Goal: Obtain resource: Download file/media

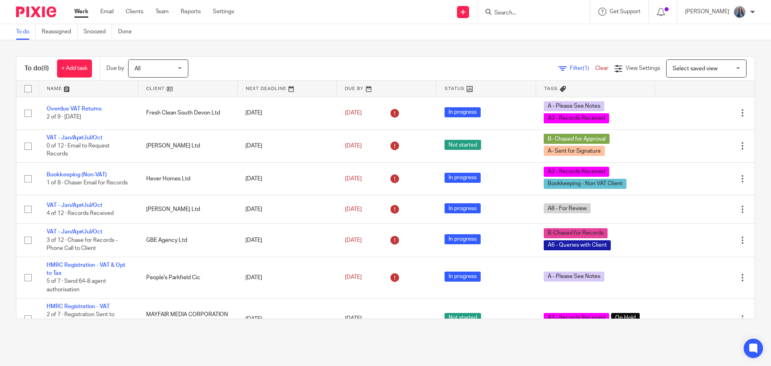
click at [507, 15] on input "Search" at bounding box center [530, 13] width 72 height 7
click at [508, 13] on input "Search" at bounding box center [530, 13] width 72 height 7
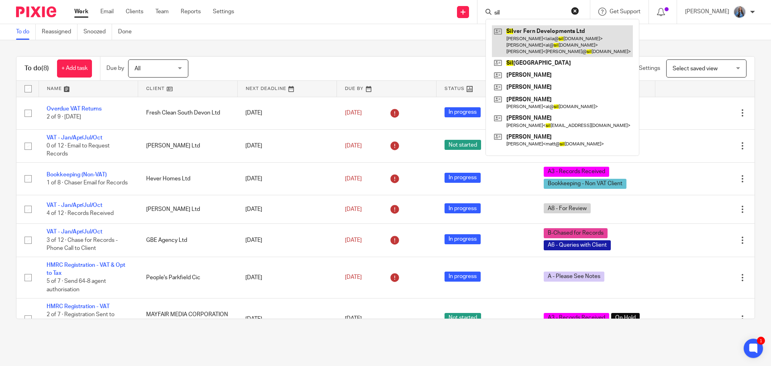
type input "sil"
click at [531, 34] on link at bounding box center [562, 41] width 141 height 32
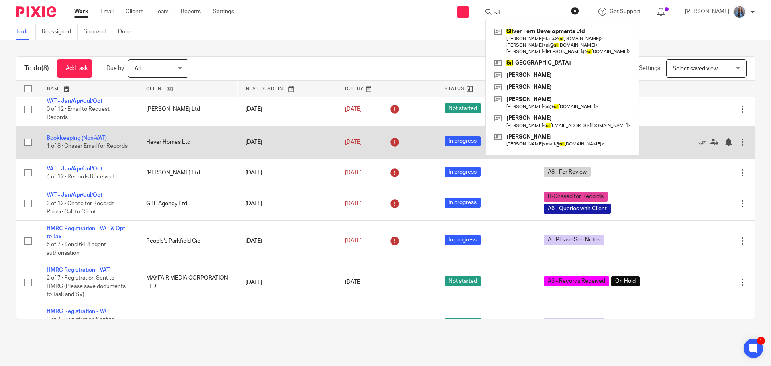
scroll to position [63, 0]
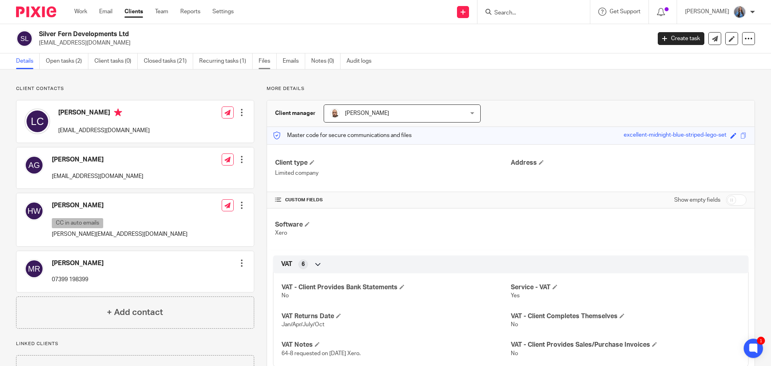
click at [268, 58] on link "Files" at bounding box center [268, 61] width 18 height 16
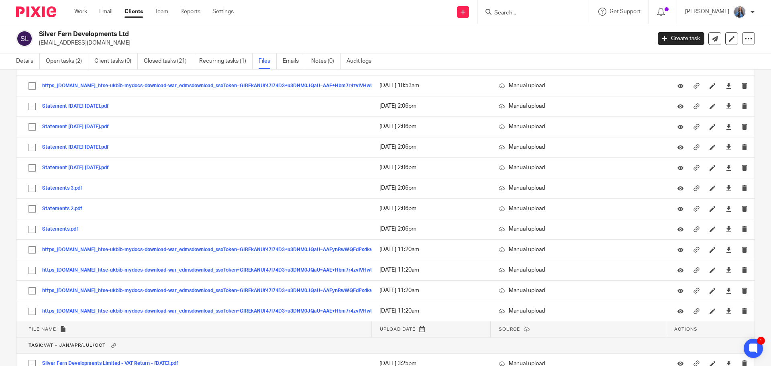
scroll to position [1433, 0]
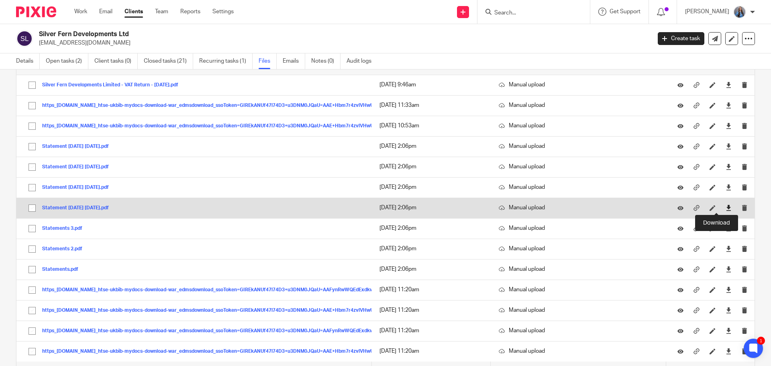
click at [726, 208] on icon at bounding box center [729, 208] width 6 height 6
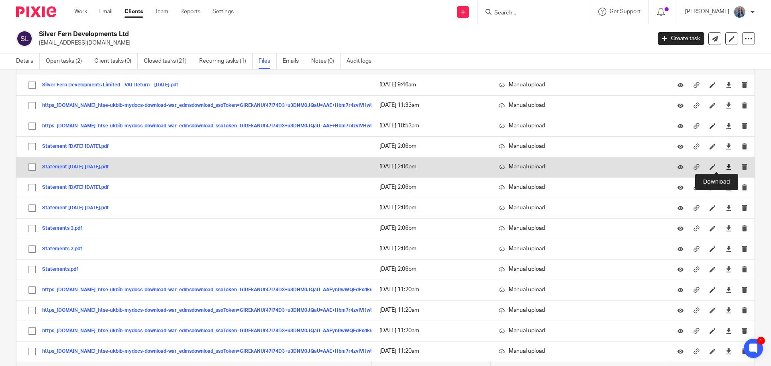
click at [726, 166] on icon at bounding box center [729, 167] width 6 height 6
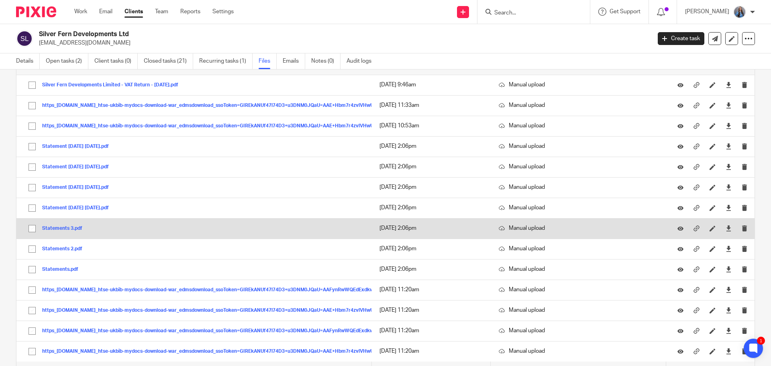
click at [66, 228] on button "Statements 3.pdf" at bounding box center [65, 229] width 46 height 6
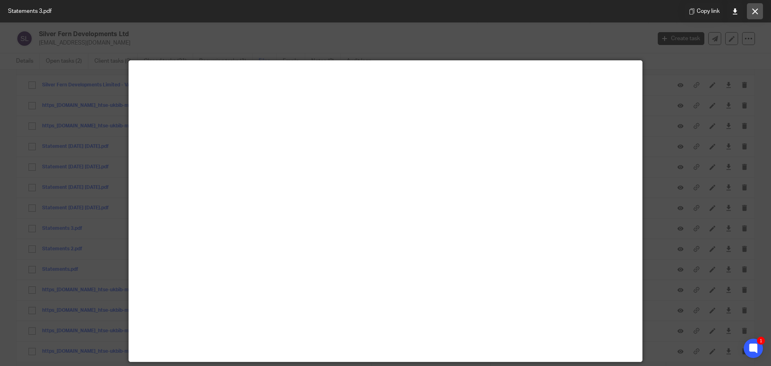
click at [756, 7] on button at bounding box center [755, 11] width 16 height 16
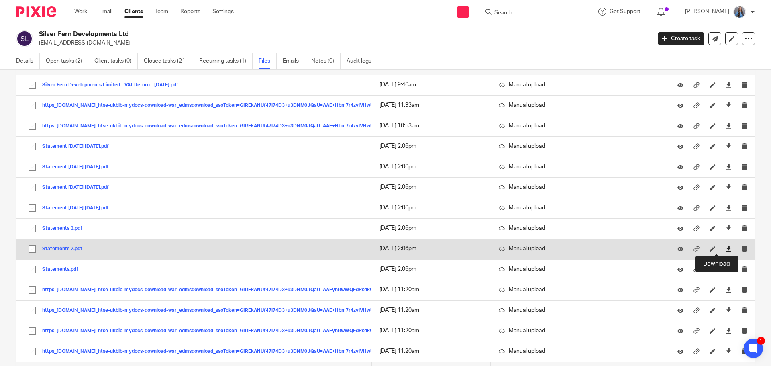
click at [726, 247] on icon at bounding box center [729, 249] width 6 height 6
click at [726, 248] on icon at bounding box center [729, 249] width 6 height 6
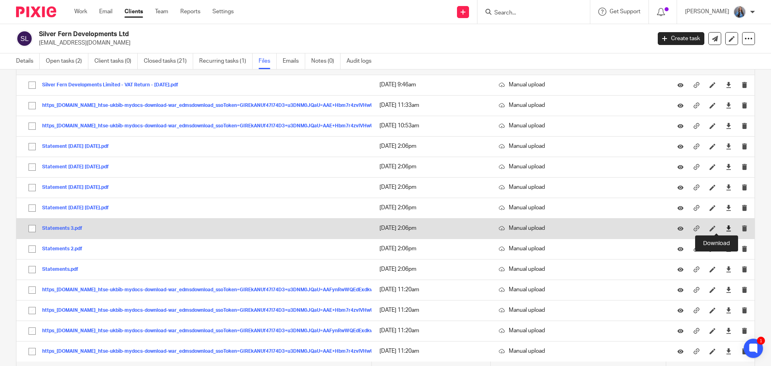
click at [726, 227] on icon at bounding box center [729, 228] width 6 height 6
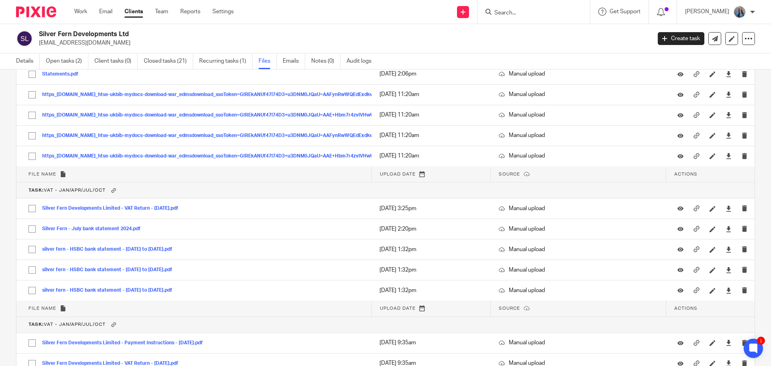
scroll to position [1634, 0]
